Goal: Communication & Community: Ask a question

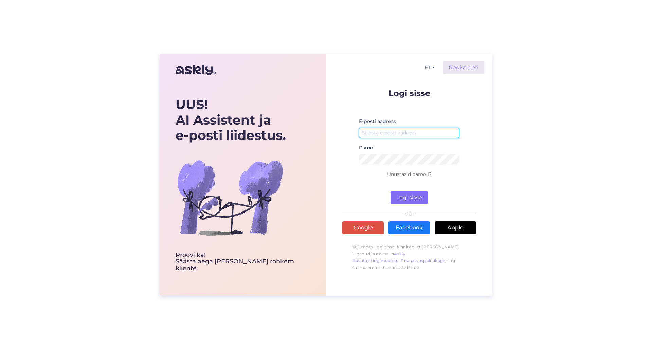
type input "[EMAIL_ADDRESS][DOMAIN_NAME]"
click at [421, 199] on button "Logi sisse" at bounding box center [409, 197] width 37 height 13
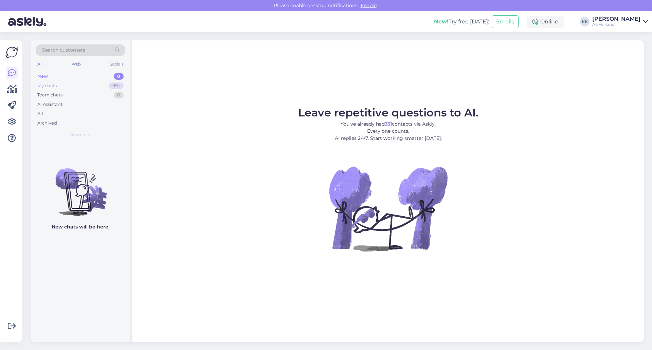
click at [85, 83] on div "My chats 99+" at bounding box center [80, 86] width 89 height 10
